Goal: Task Accomplishment & Management: Complete application form

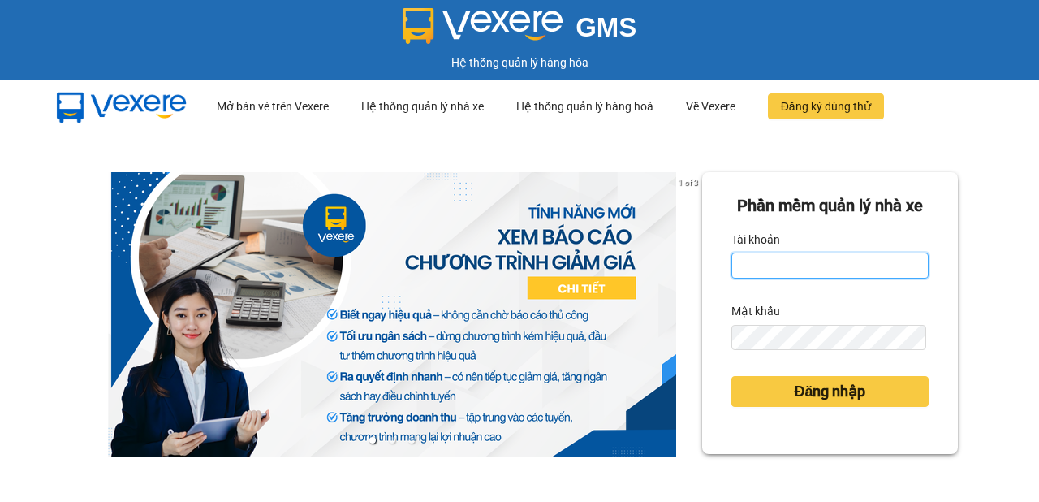
click at [785, 278] on input "Tài khoản" at bounding box center [829, 265] width 197 height 26
type input "nhuml.quochoang"
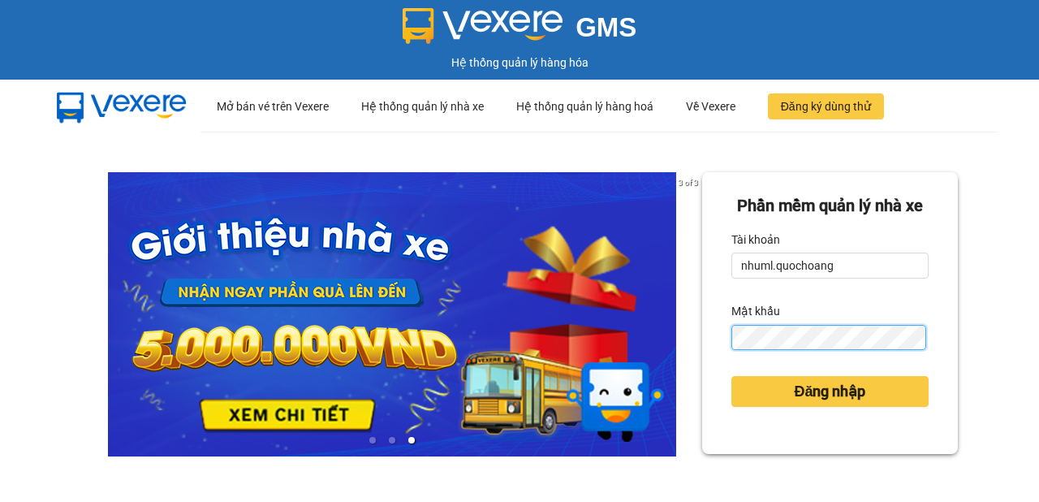
click at [731, 376] on button "Đăng nhập" at bounding box center [829, 391] width 197 height 31
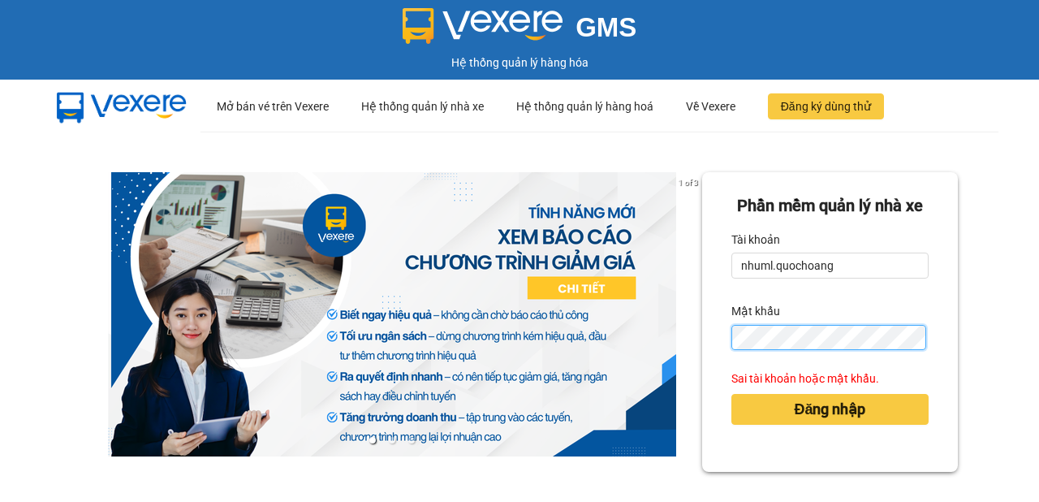
click at [731, 394] on button "Đăng nhập" at bounding box center [829, 409] width 197 height 31
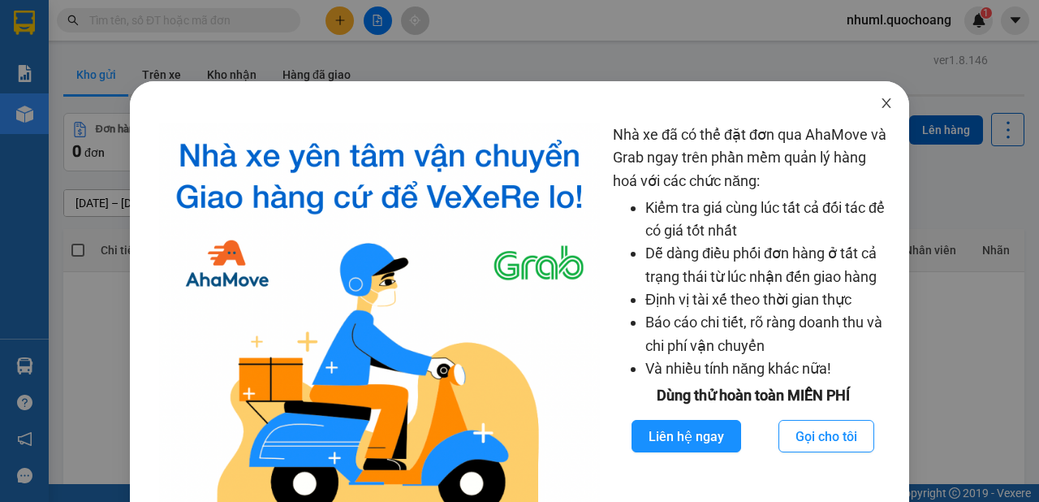
click at [882, 102] on icon "close" at bounding box center [886, 103] width 13 height 13
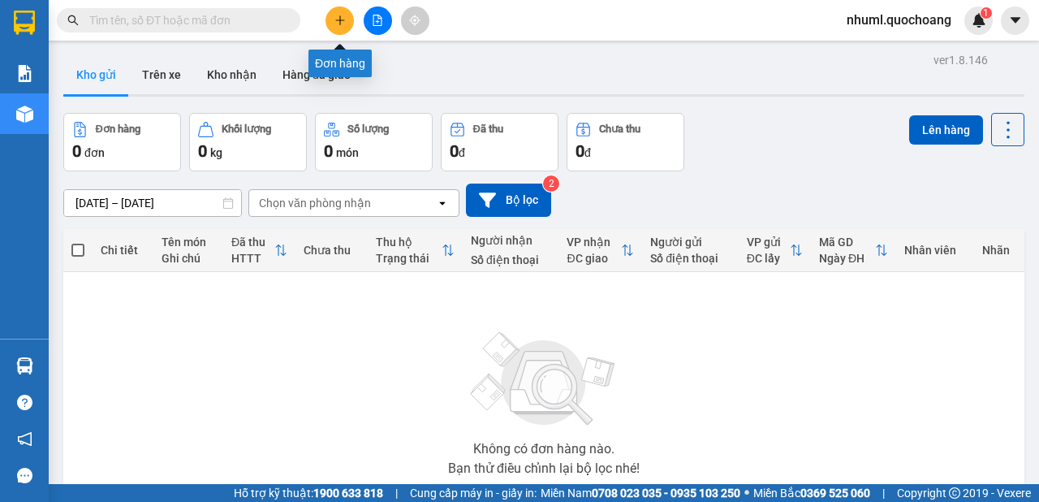
click at [347, 31] on button at bounding box center [339, 20] width 28 height 28
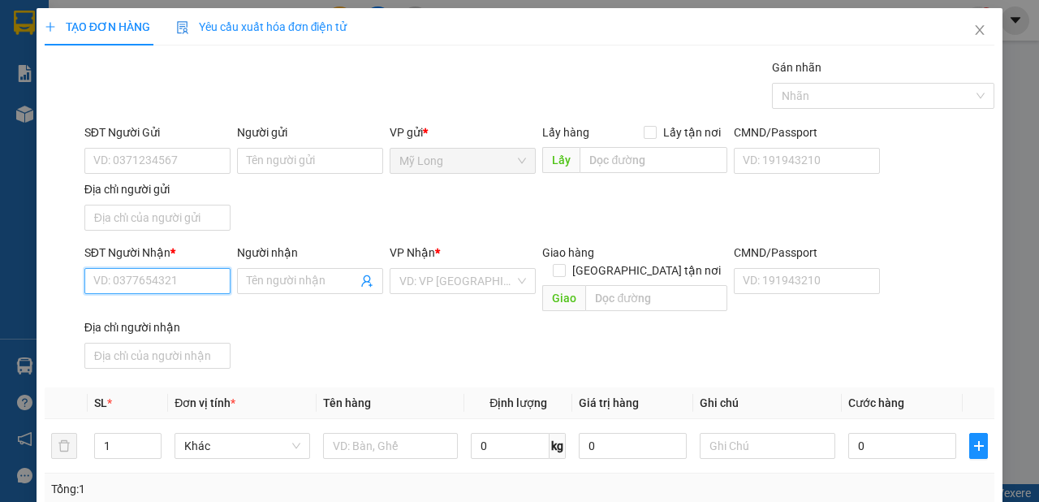
click at [176, 278] on input "SĐT Người Nhận *" at bounding box center [157, 281] width 146 height 26
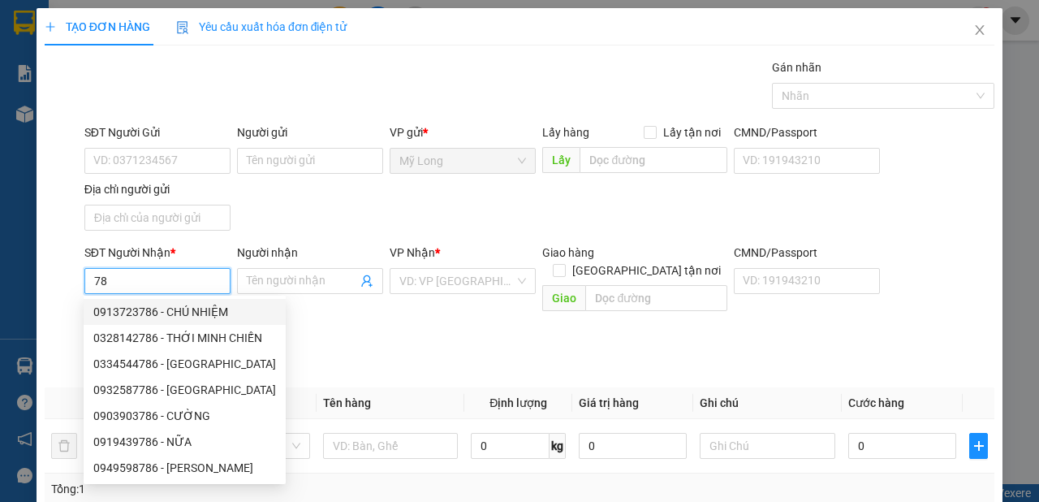
type input "7"
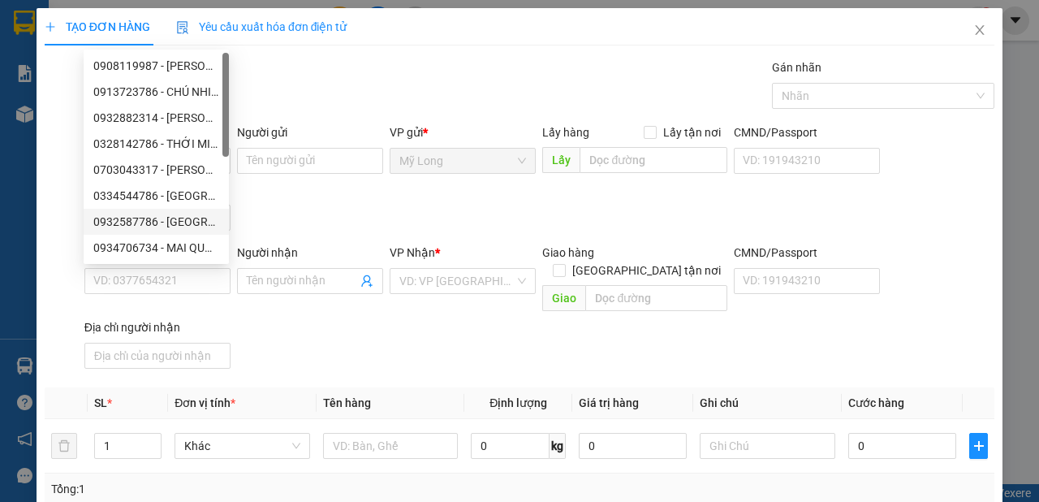
click at [266, 243] on div "Người nhận" at bounding box center [310, 252] width 146 height 18
click at [266, 272] on input "Người nhận" at bounding box center [302, 281] width 110 height 18
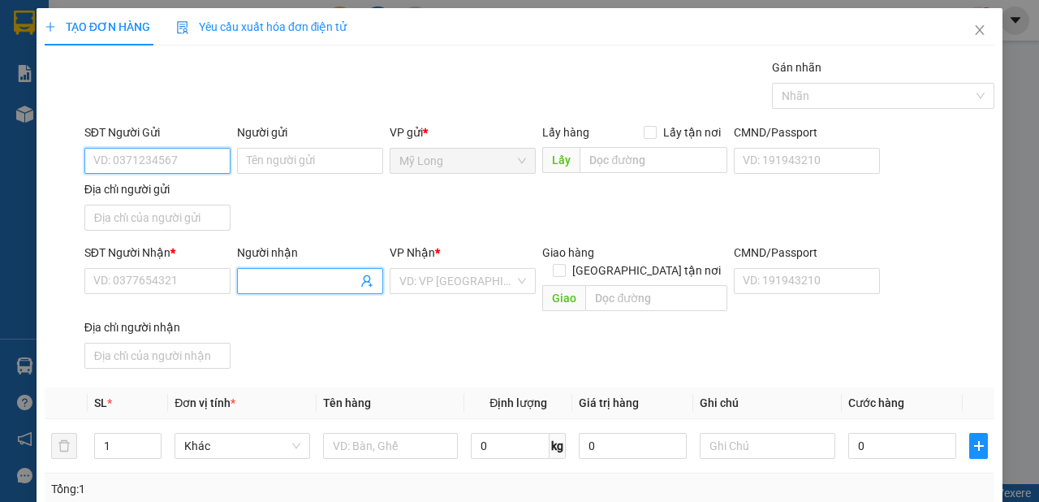
click at [213, 161] on input "SĐT Người Gửi" at bounding box center [157, 161] width 146 height 26
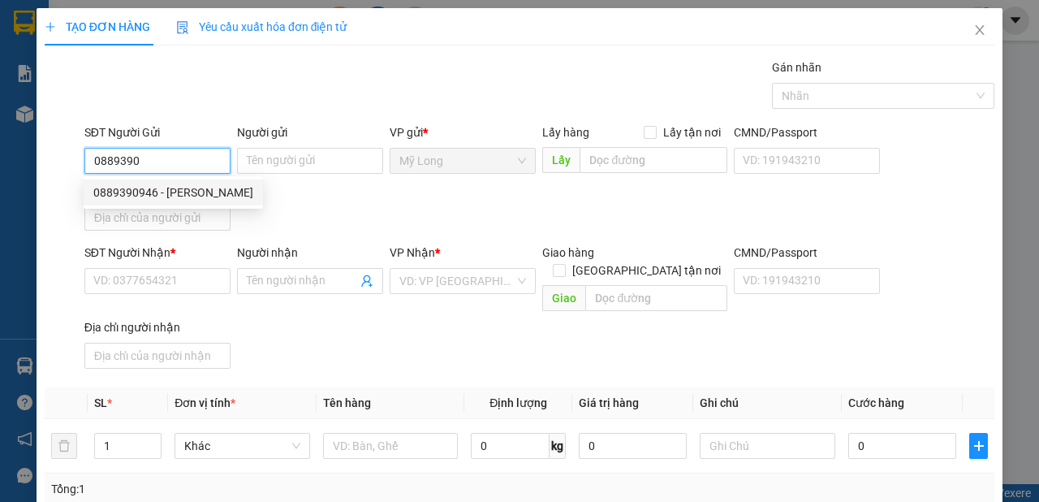
click at [217, 188] on div "0889390946 - [PERSON_NAME]" at bounding box center [173, 192] width 160 height 18
type input "0889390946"
type input "[PERSON_NAME]"
type input "0889390946"
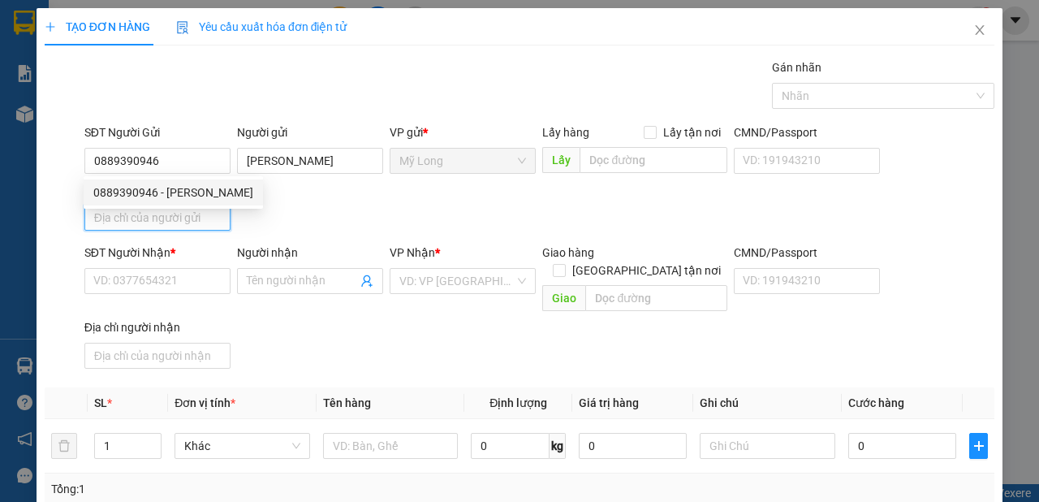
click at [199, 221] on input "Địa chỉ người gửi" at bounding box center [157, 218] width 146 height 26
type input "t"
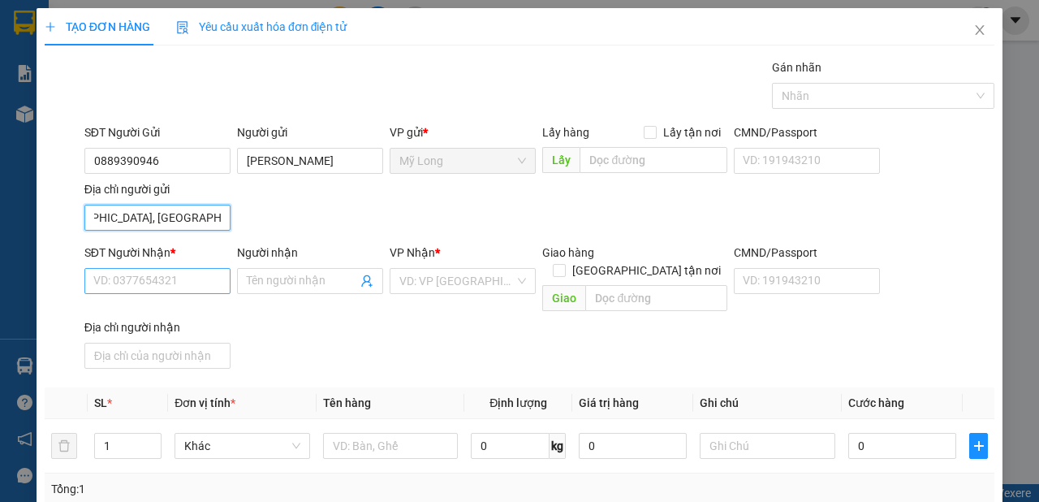
type input "TỔ 9 ẤP [GEOGRAPHIC_DATA], [GEOGRAPHIC_DATA], [GEOGRAPHIC_DATA]"
click at [198, 272] on input "SĐT Người Nhận *" at bounding box center [157, 281] width 146 height 26
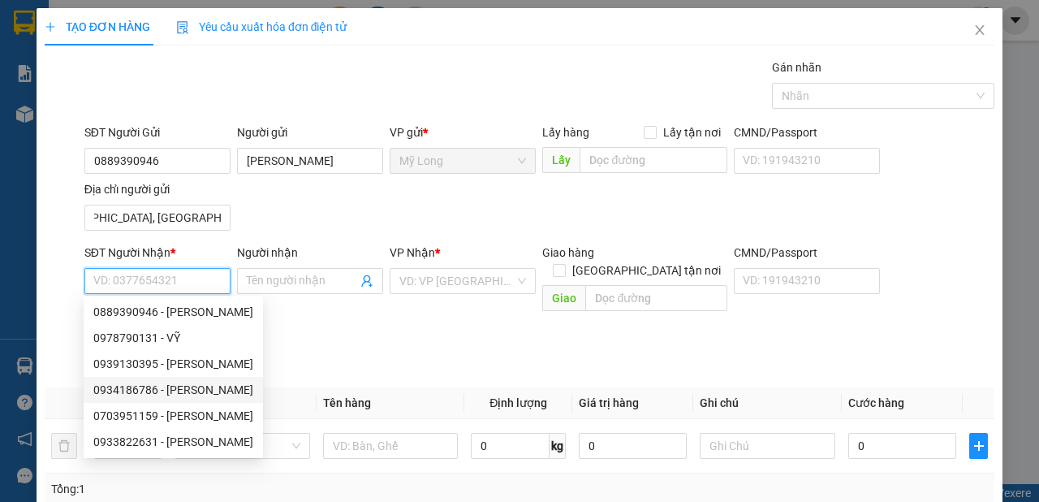
click at [188, 387] on div "0934186786 - [PERSON_NAME]" at bounding box center [173, 390] width 160 height 18
type input "0934186786"
type input "[PERSON_NAME]"
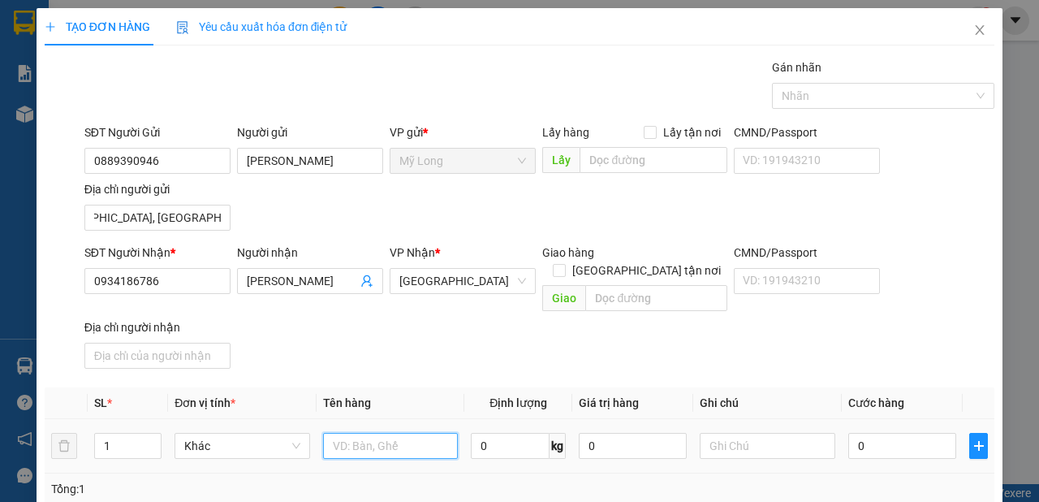
click at [376, 433] on input "text" at bounding box center [391, 446] width 136 height 26
type input "THÙNG"
click at [148, 433] on span "Increase Value" at bounding box center [152, 440] width 18 height 15
type input "3"
click at [148, 437] on span "up" at bounding box center [153, 442] width 10 height 10
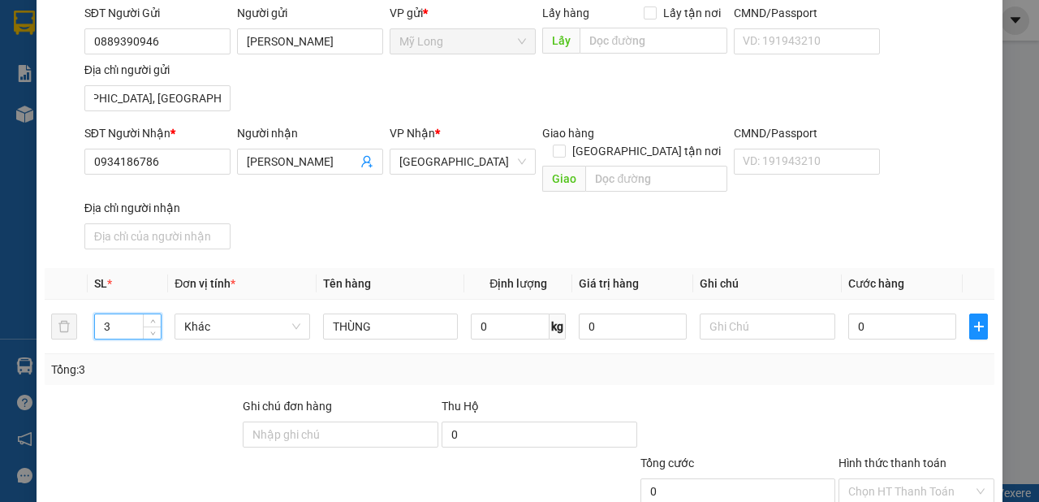
scroll to position [182, 0]
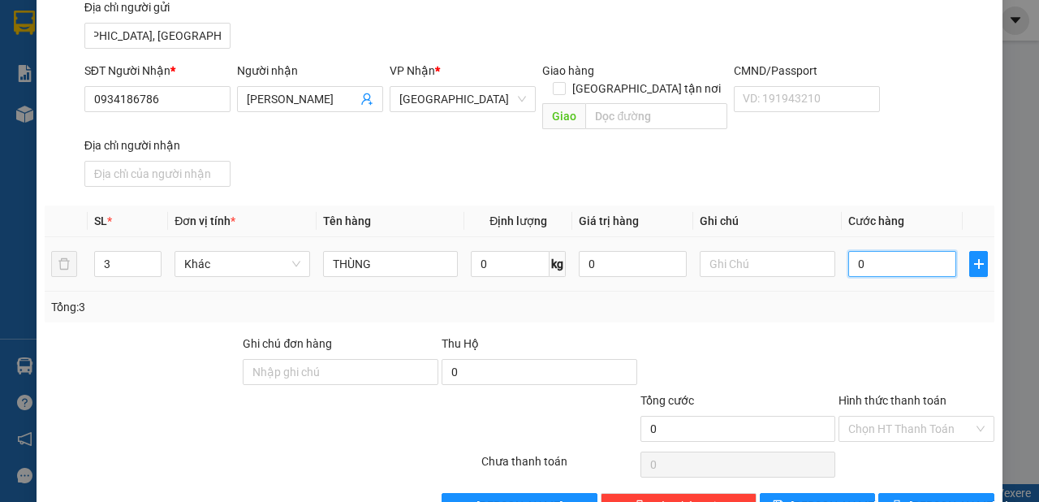
click at [887, 251] on input "0" at bounding box center [902, 264] width 108 height 26
type input "1"
type input "17"
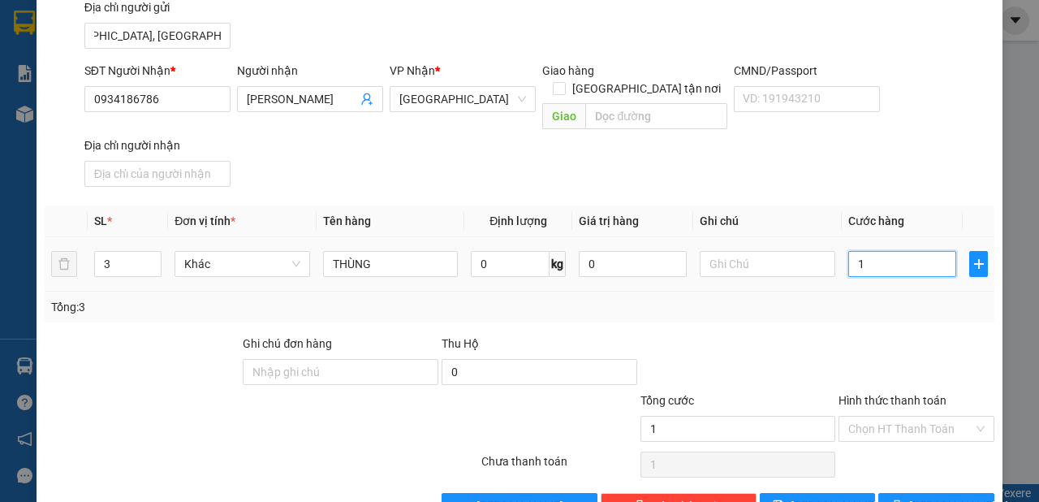
type input "17"
type input "170"
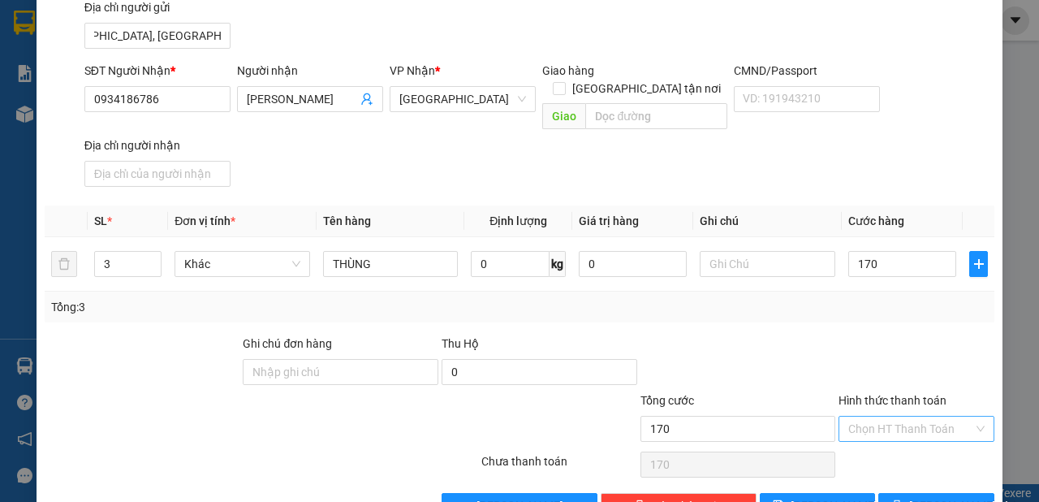
type input "170.000"
click at [868, 416] on input "Hình thức thanh toán" at bounding box center [910, 428] width 125 height 24
click at [894, 437] on div "Tại văn phòng" at bounding box center [908, 440] width 135 height 18
type input "0"
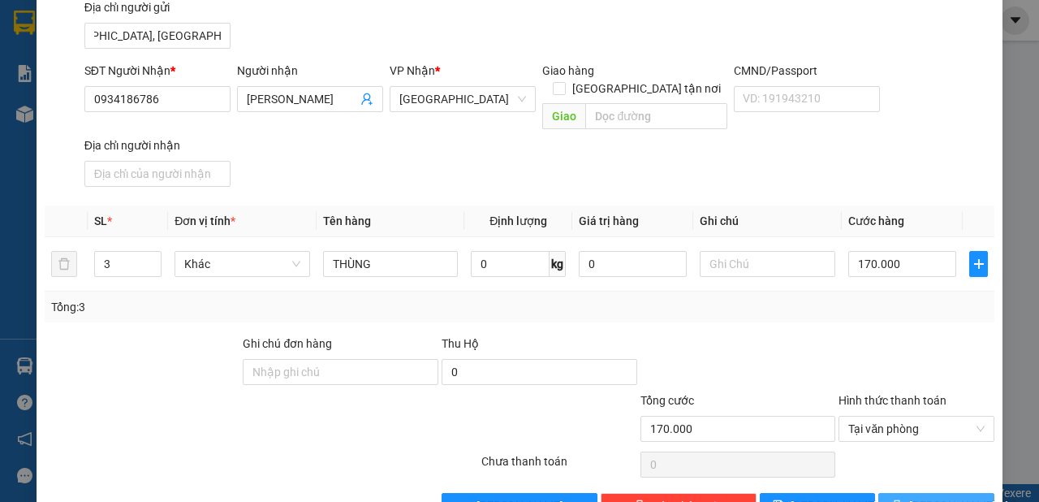
click at [914, 493] on button "[PERSON_NAME] và In" at bounding box center [936, 506] width 116 height 26
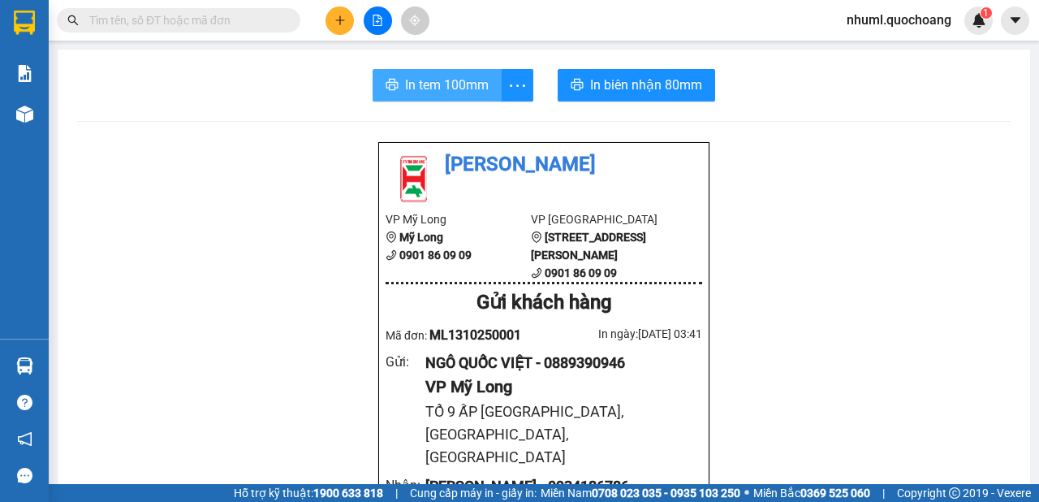
click at [415, 88] on span "In tem 100mm" at bounding box center [447, 85] width 84 height 20
